Goal: Information Seeking & Learning: Learn about a topic

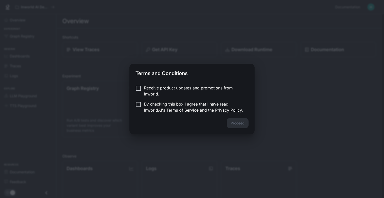
click at [172, 86] on p "Receive product updates and promotions from Inworld." at bounding box center [194, 91] width 101 height 12
click at [169, 99] on form "Receive product updates and promotions from Inworld. By checking this box I agr…" at bounding box center [191, 99] width 113 height 28
drag, startPoint x: 227, startPoint y: 118, endPoint x: 230, endPoint y: 122, distance: 5.0
click at [230, 121] on div "Proceed" at bounding box center [191, 126] width 125 height 16
drag, startPoint x: 230, startPoint y: 122, endPoint x: 232, endPoint y: 126, distance: 5.1
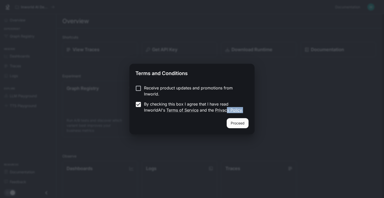
click at [233, 127] on button "Proceed" at bounding box center [238, 123] width 22 height 10
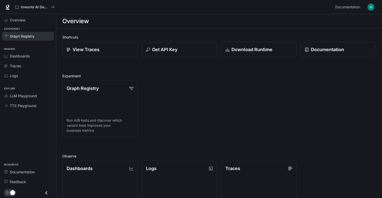
click at [23, 37] on span "Graph Registry" at bounding box center [22, 35] width 25 height 5
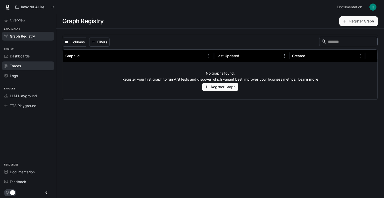
click at [12, 62] on link "Traces" at bounding box center [28, 65] width 52 height 9
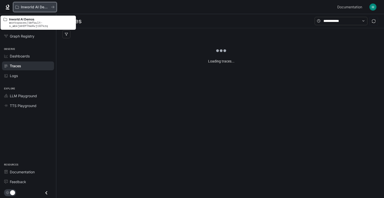
click at [40, 4] on button "Inworld AI Demos" at bounding box center [35, 7] width 44 height 10
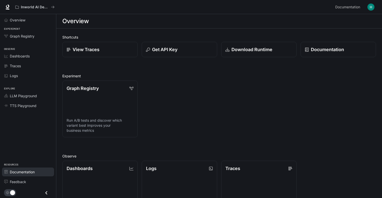
click at [21, 167] on link "Documentation" at bounding box center [28, 171] width 52 height 9
